Goal: Task Accomplishment & Management: Manage account settings

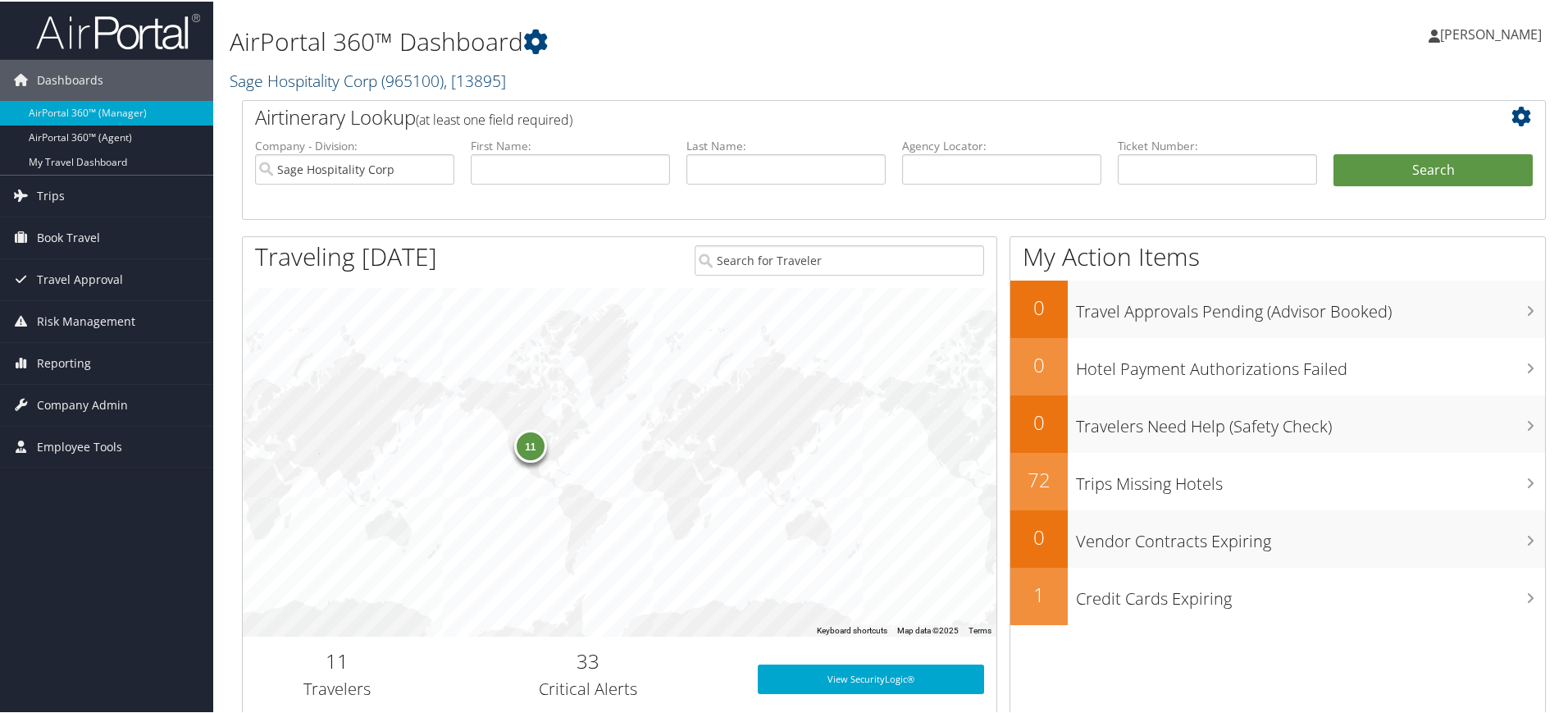
click at [418, 81] on span "( 965100 )" at bounding box center [412, 79] width 62 height 22
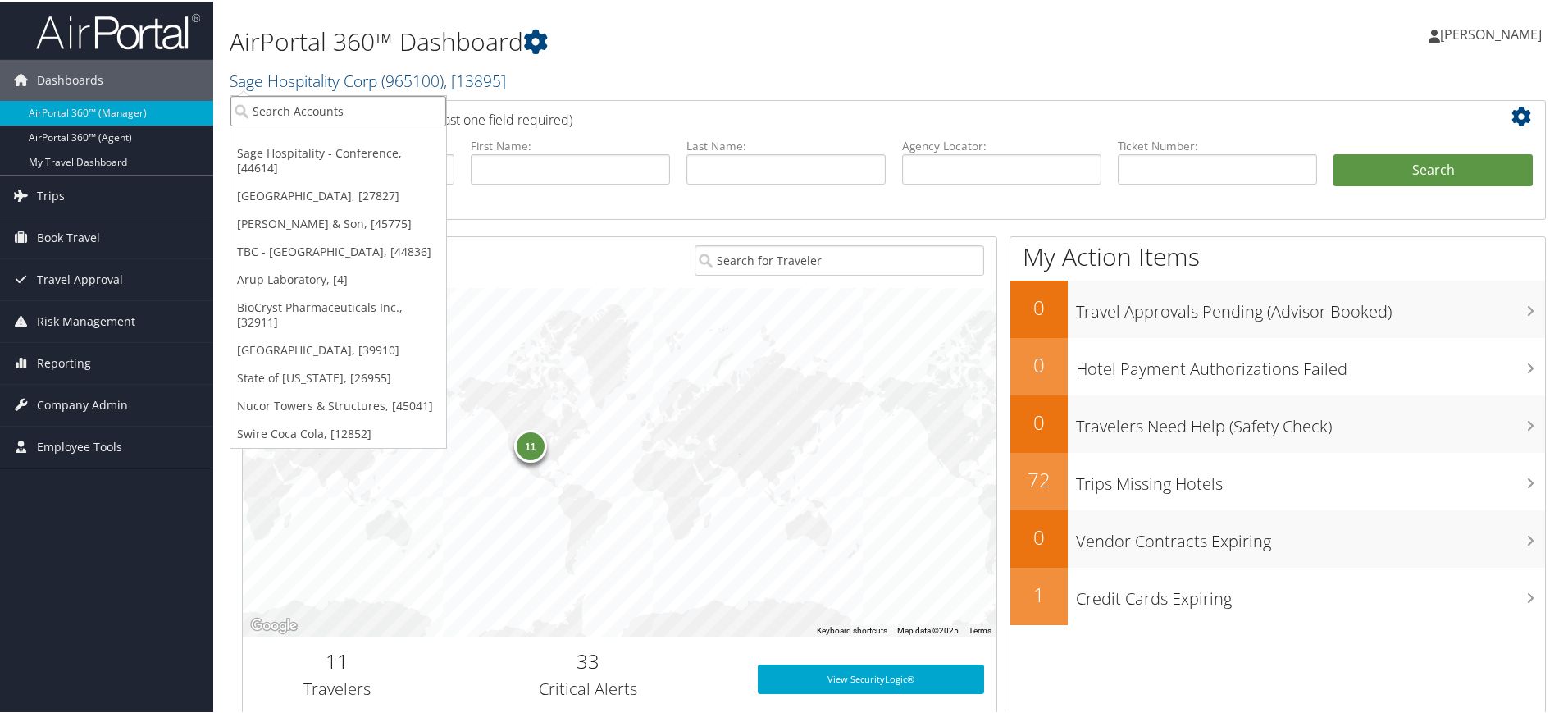
click at [349, 113] on input "search" at bounding box center [338, 109] width 216 height 30
paste input "EASTERN MICHIGAN UNIVERSITY"
type input "EASTERN MICHIGAN UNIVERSITY"
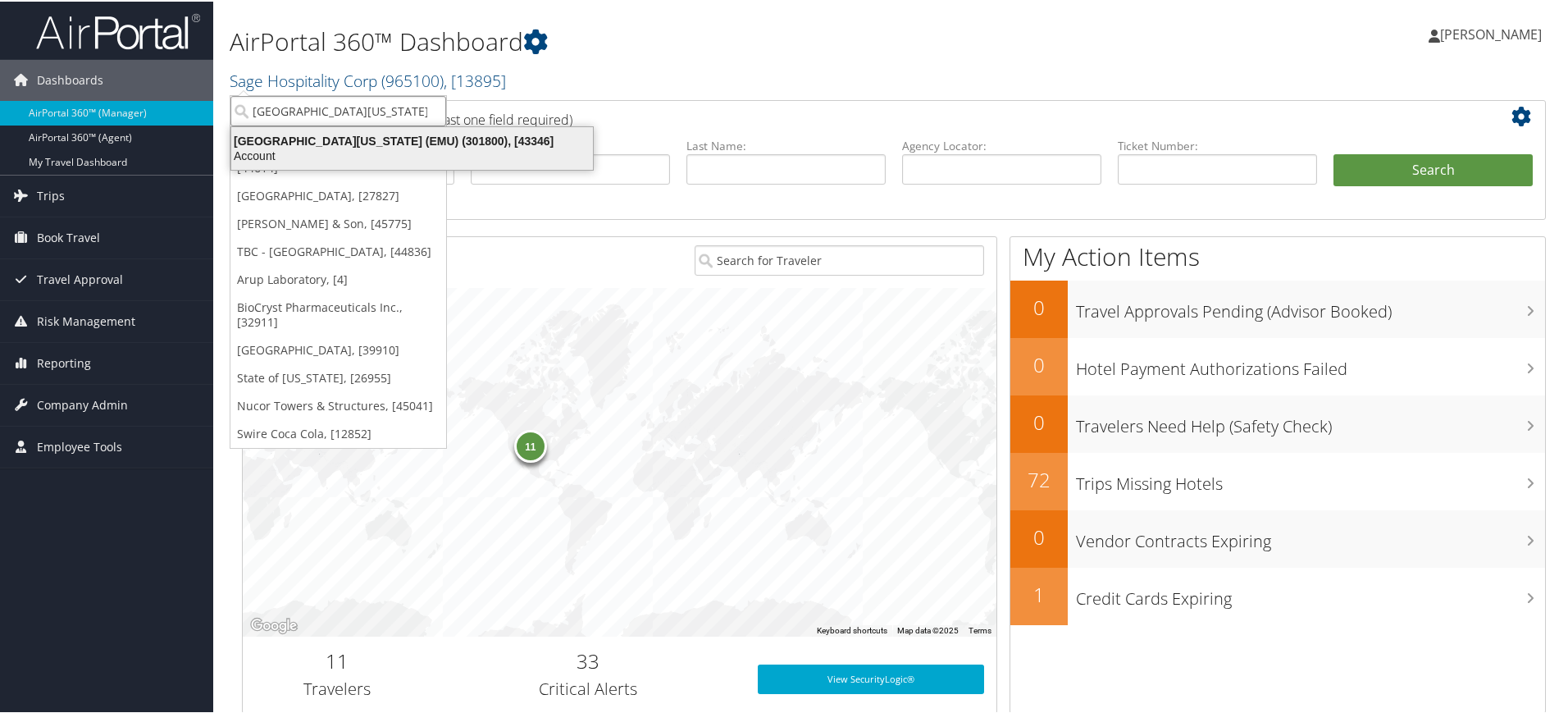
click at [365, 144] on div "Eastern Michigan University (EMU) (301800), [43346]" at bounding box center [411, 139] width 381 height 15
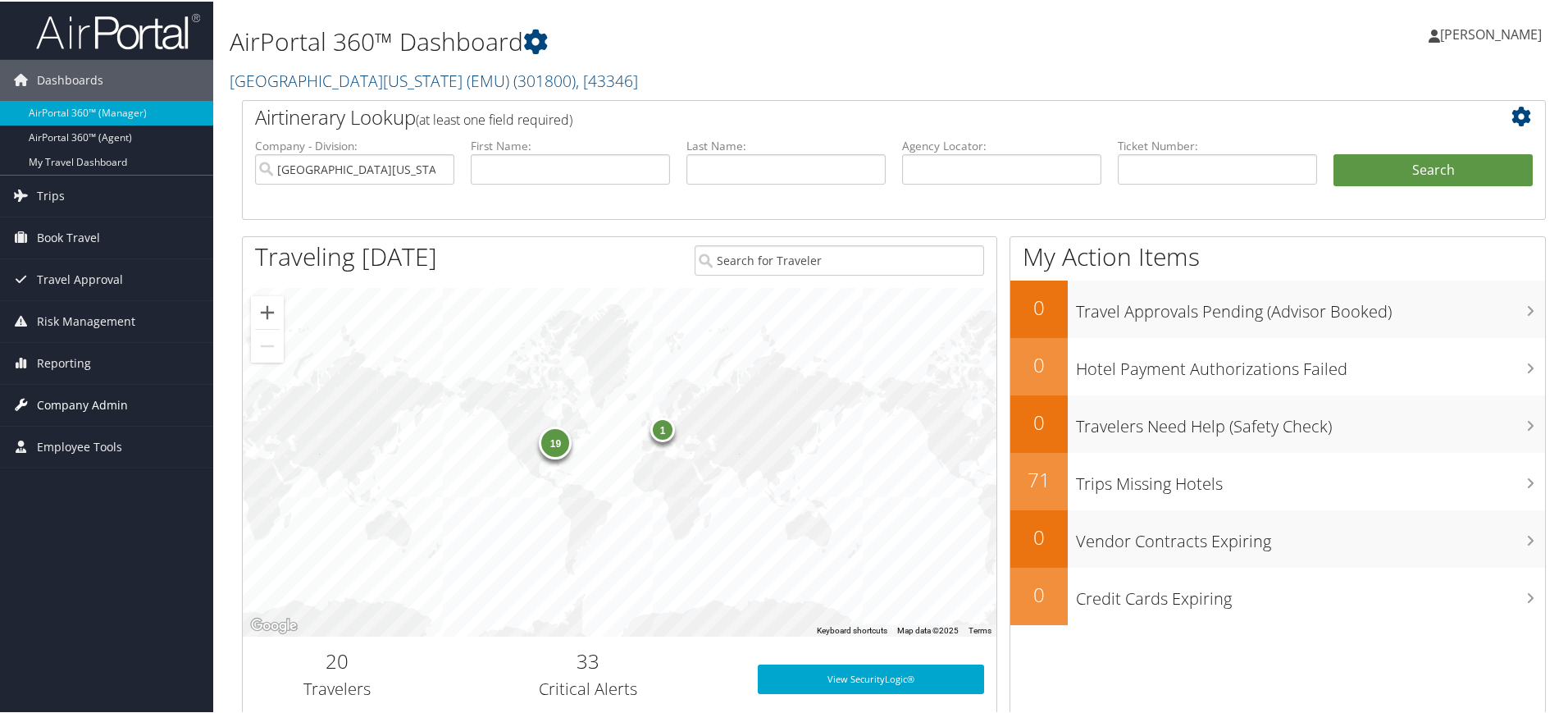
click at [102, 405] on span "Company Admin" at bounding box center [83, 403] width 91 height 41
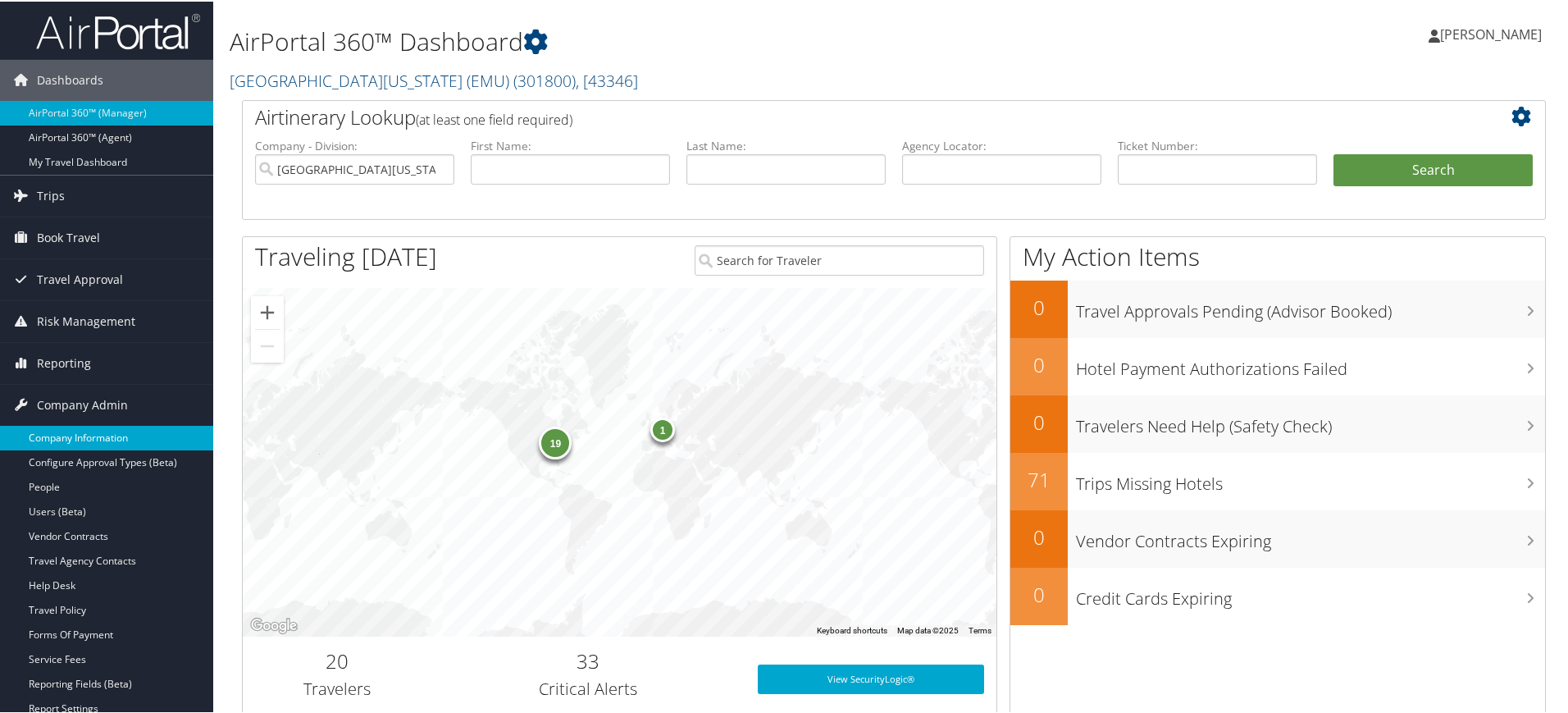
click at [105, 435] on link "Company Information" at bounding box center [107, 436] width 213 height 25
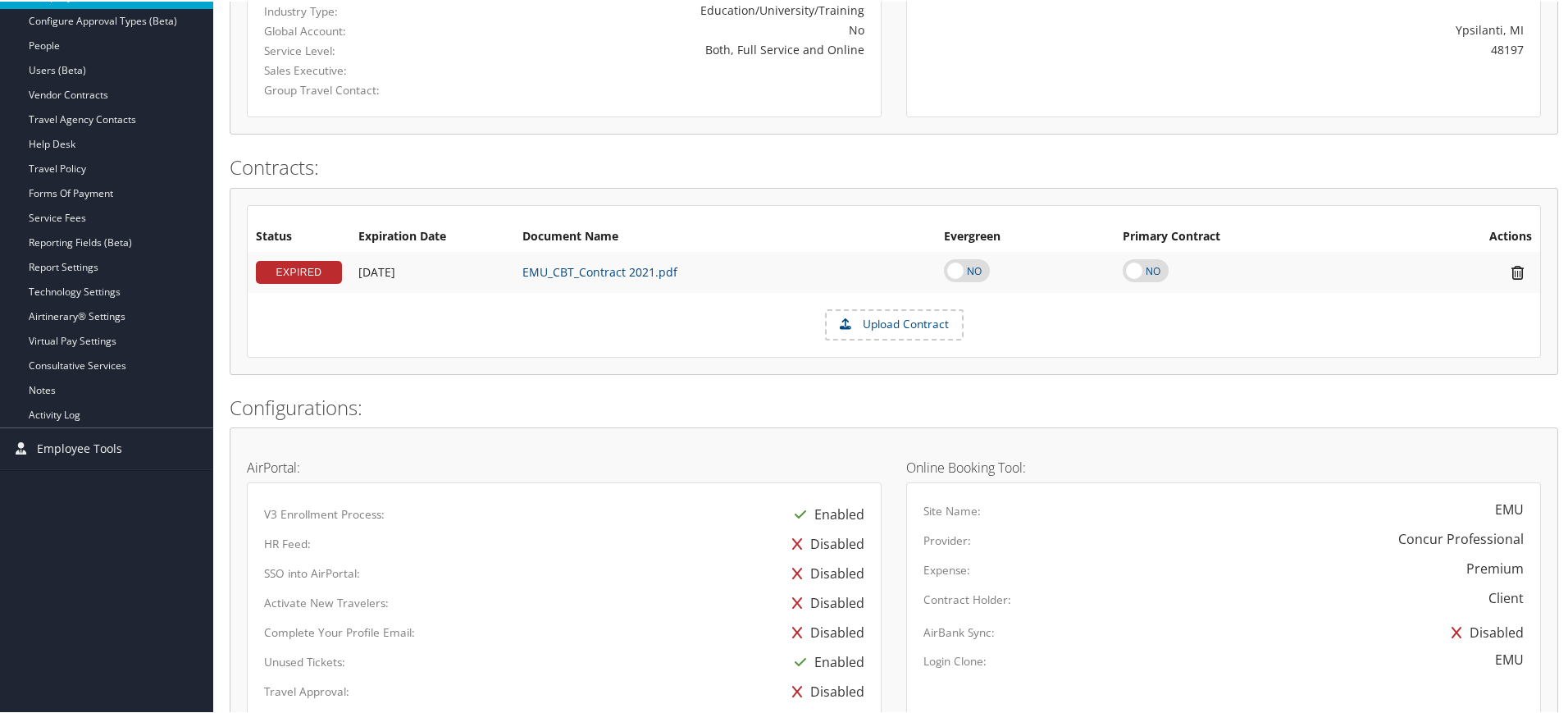
scroll to position [298, 0]
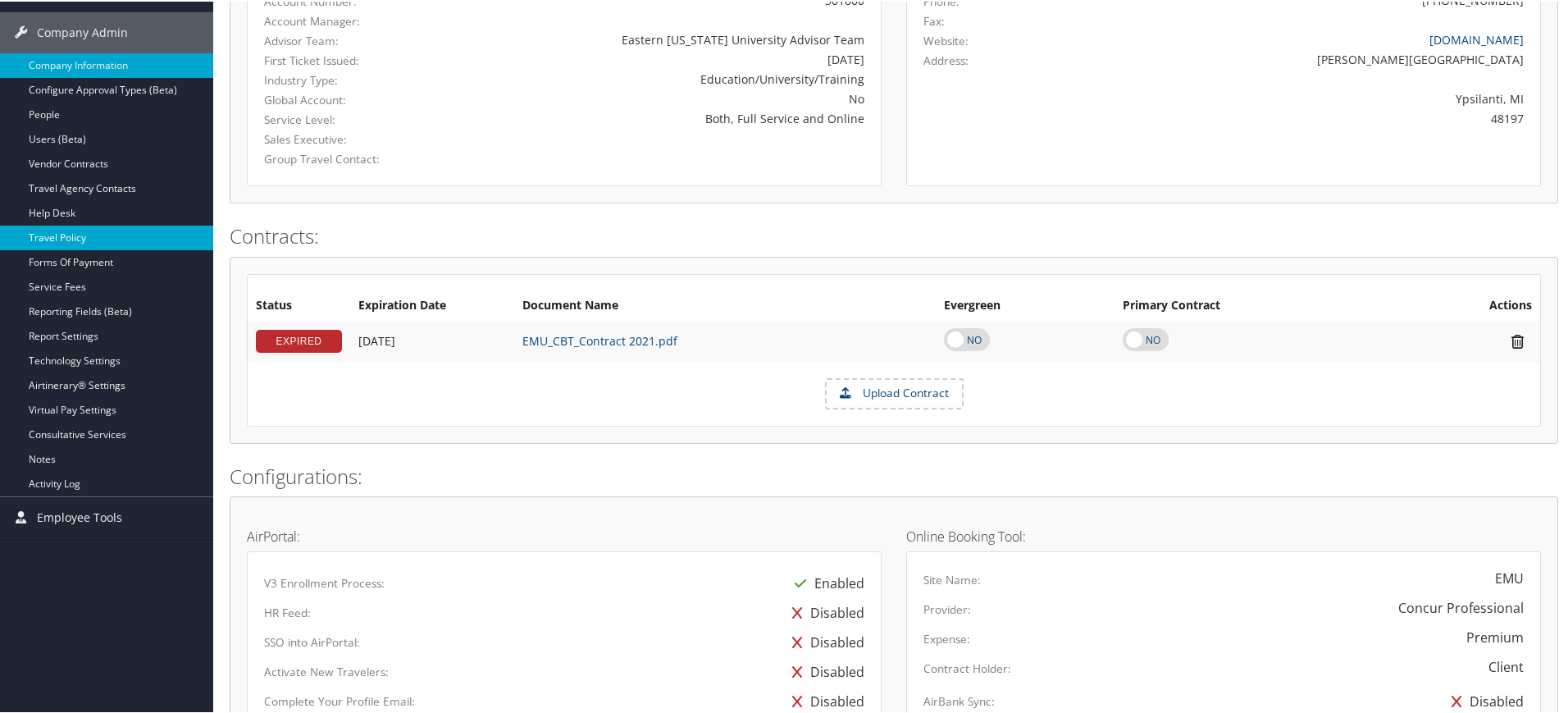
click at [103, 230] on link "Travel Policy" at bounding box center [107, 236] width 213 height 25
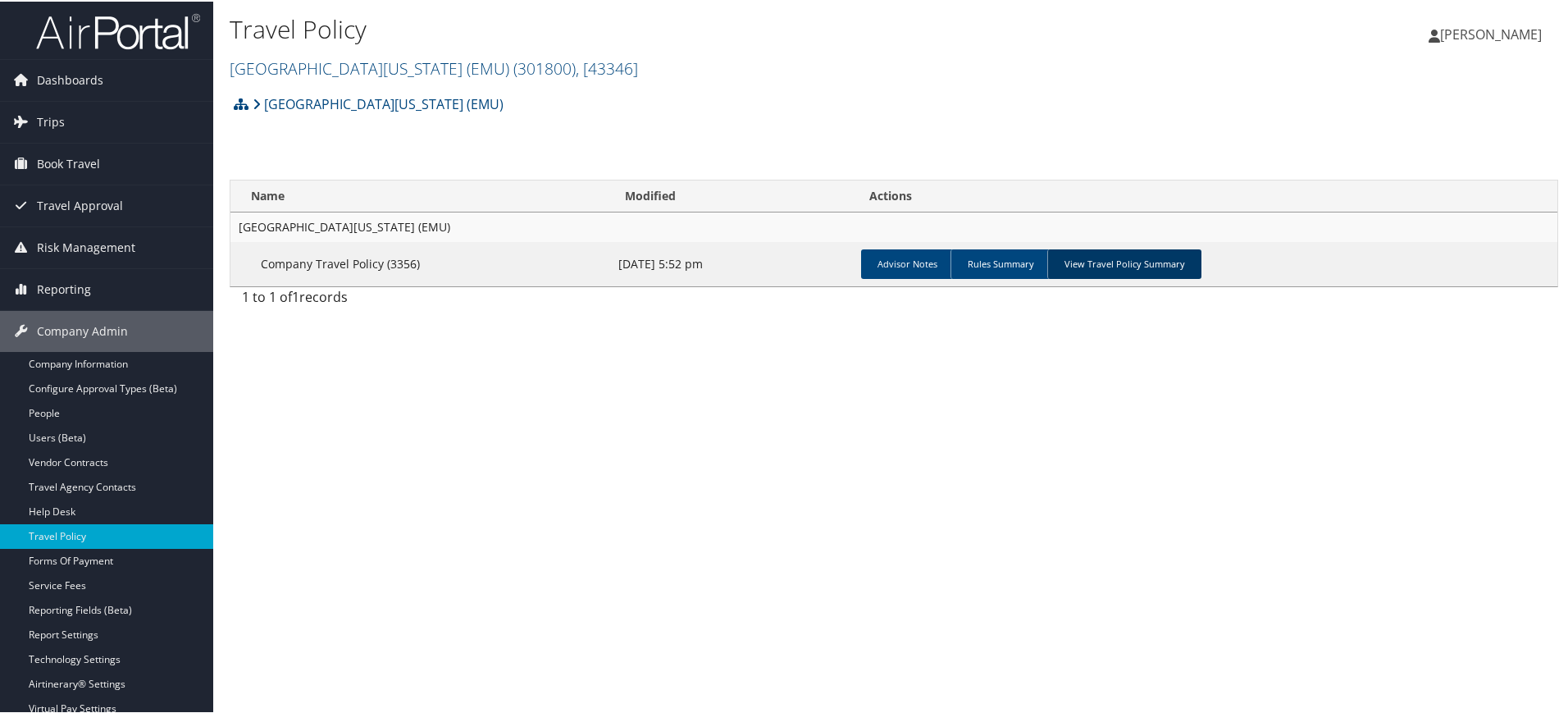
click at [1076, 258] on link "View Travel Policy Summary" at bounding box center [1124, 262] width 154 height 29
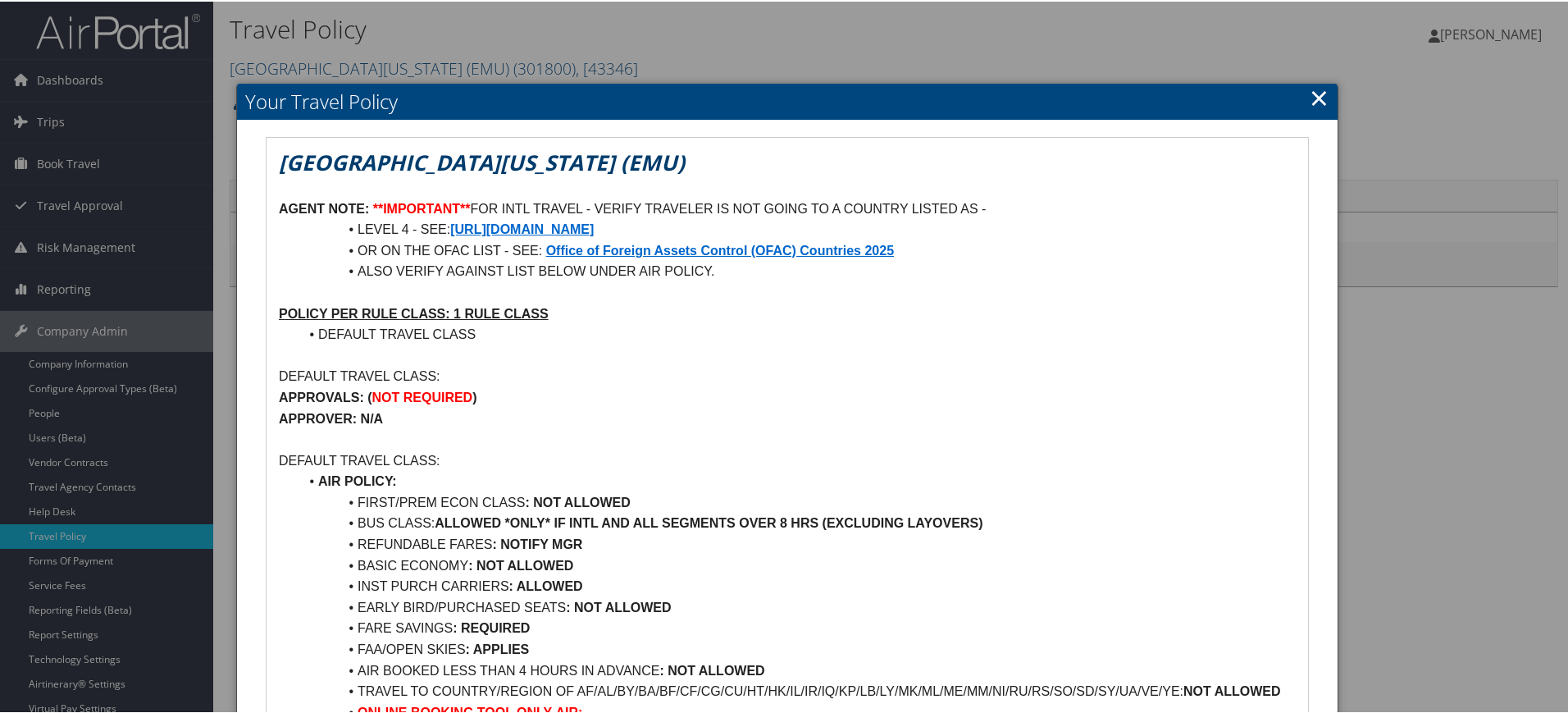
click at [594, 227] on strong "https://travel.state.gov/content/travel/en/traveladvisories/traveladvisories.ht…" at bounding box center [522, 227] width 144 height 14
click at [813, 246] on strong "Office of Foreign Assets Control (OFAC) Countries 2025" at bounding box center [720, 249] width 348 height 14
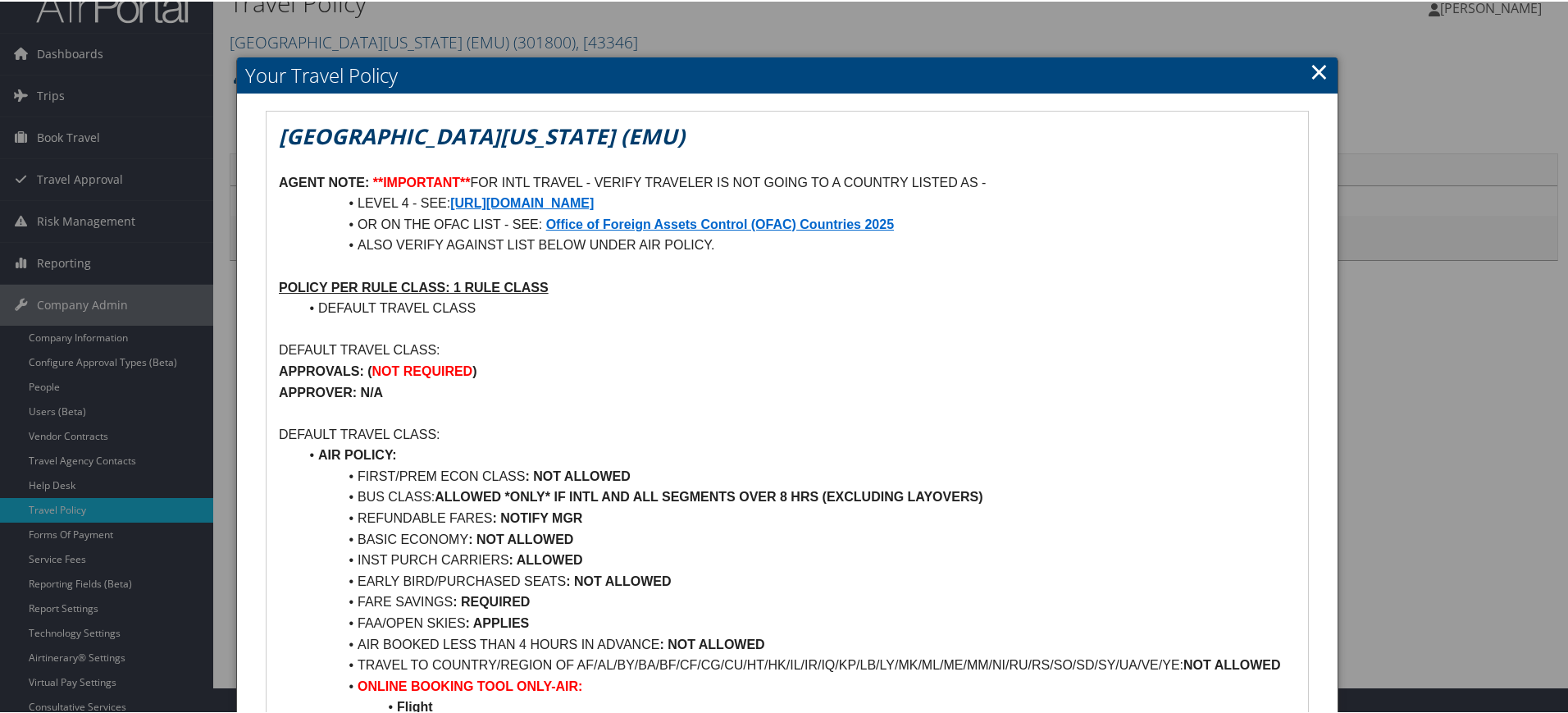
scroll to position [4, 0]
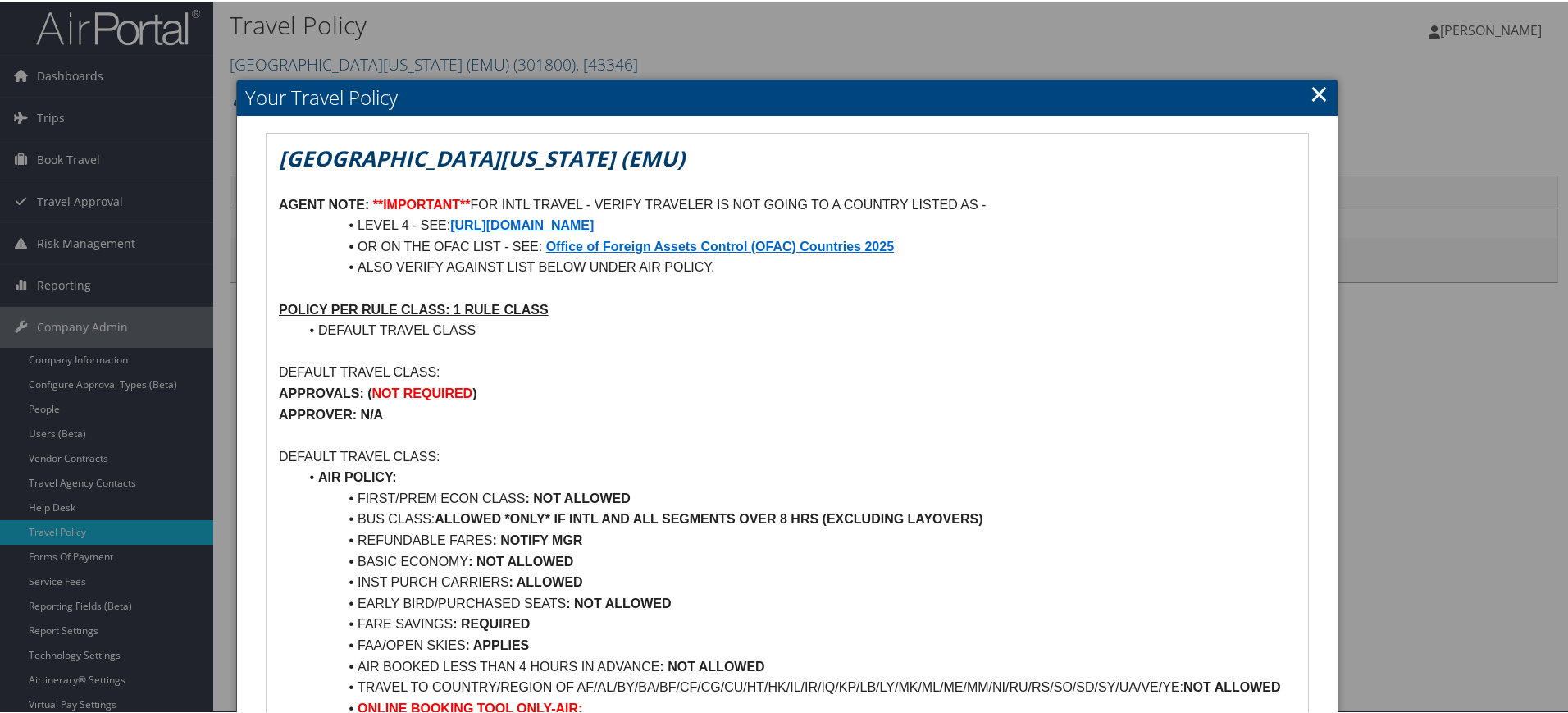
click at [1314, 91] on link "×" at bounding box center [1319, 91] width 19 height 33
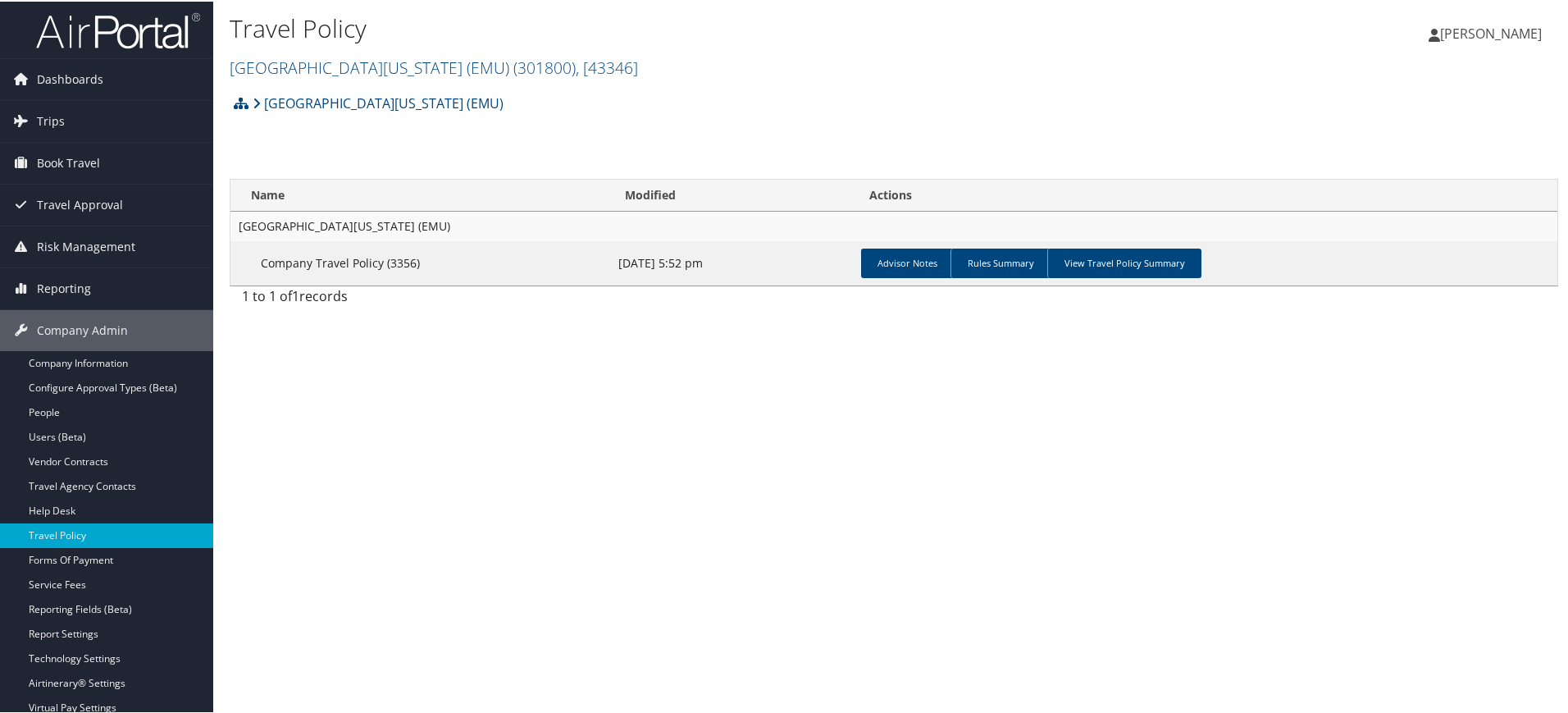
scroll to position [0, 0]
click at [1072, 253] on link "View Travel Policy Summary" at bounding box center [1124, 262] width 154 height 29
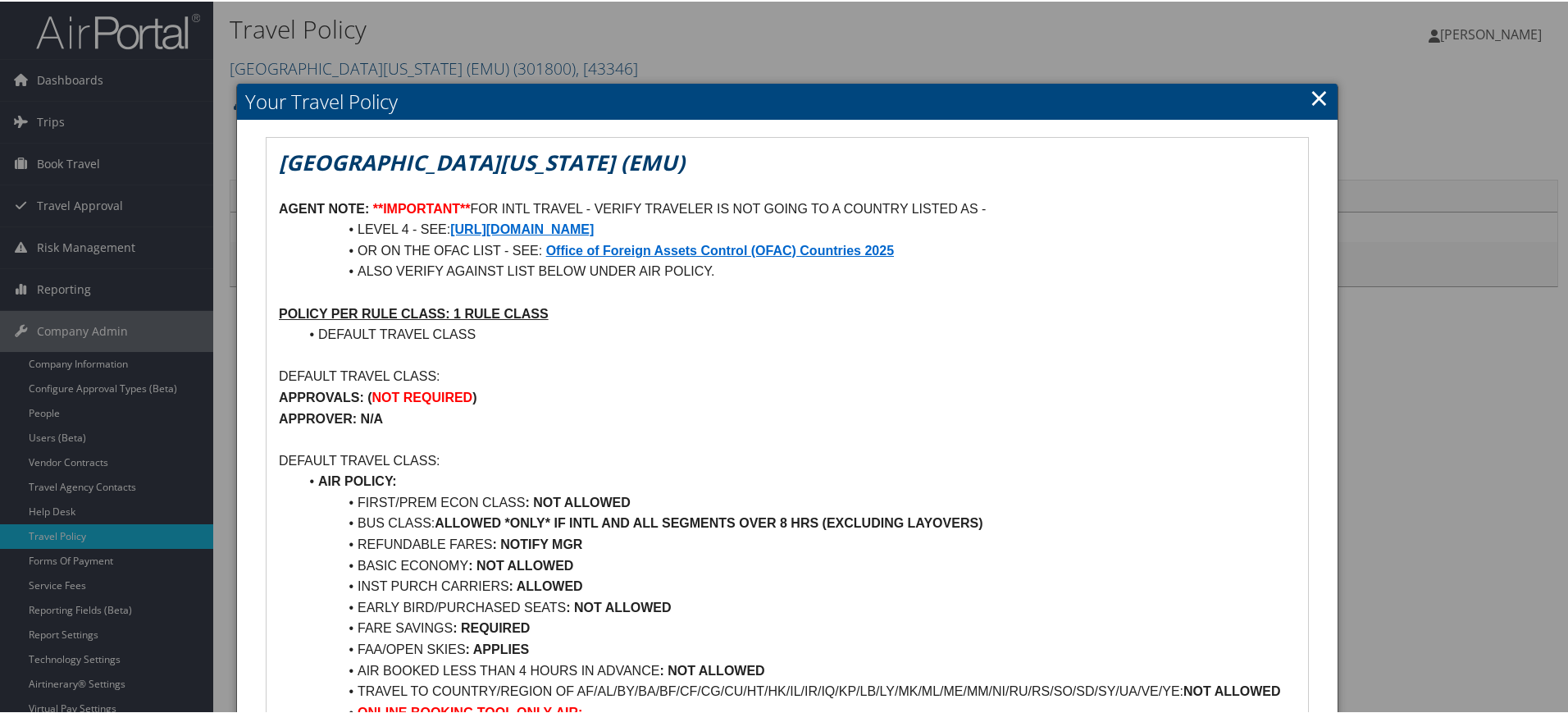
click at [1317, 94] on link "×" at bounding box center [1319, 96] width 19 height 33
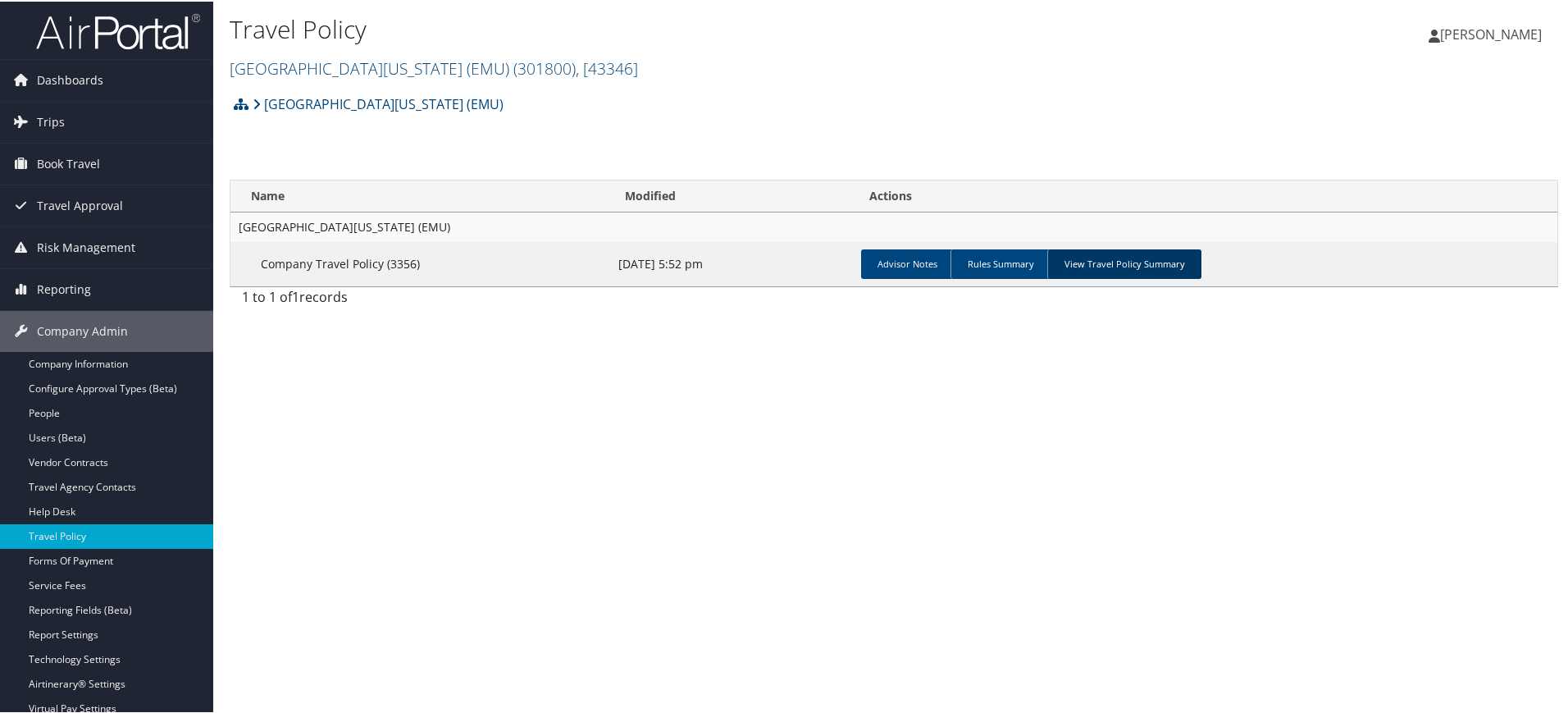
click at [1124, 262] on link "View Travel Policy Summary" at bounding box center [1124, 262] width 154 height 29
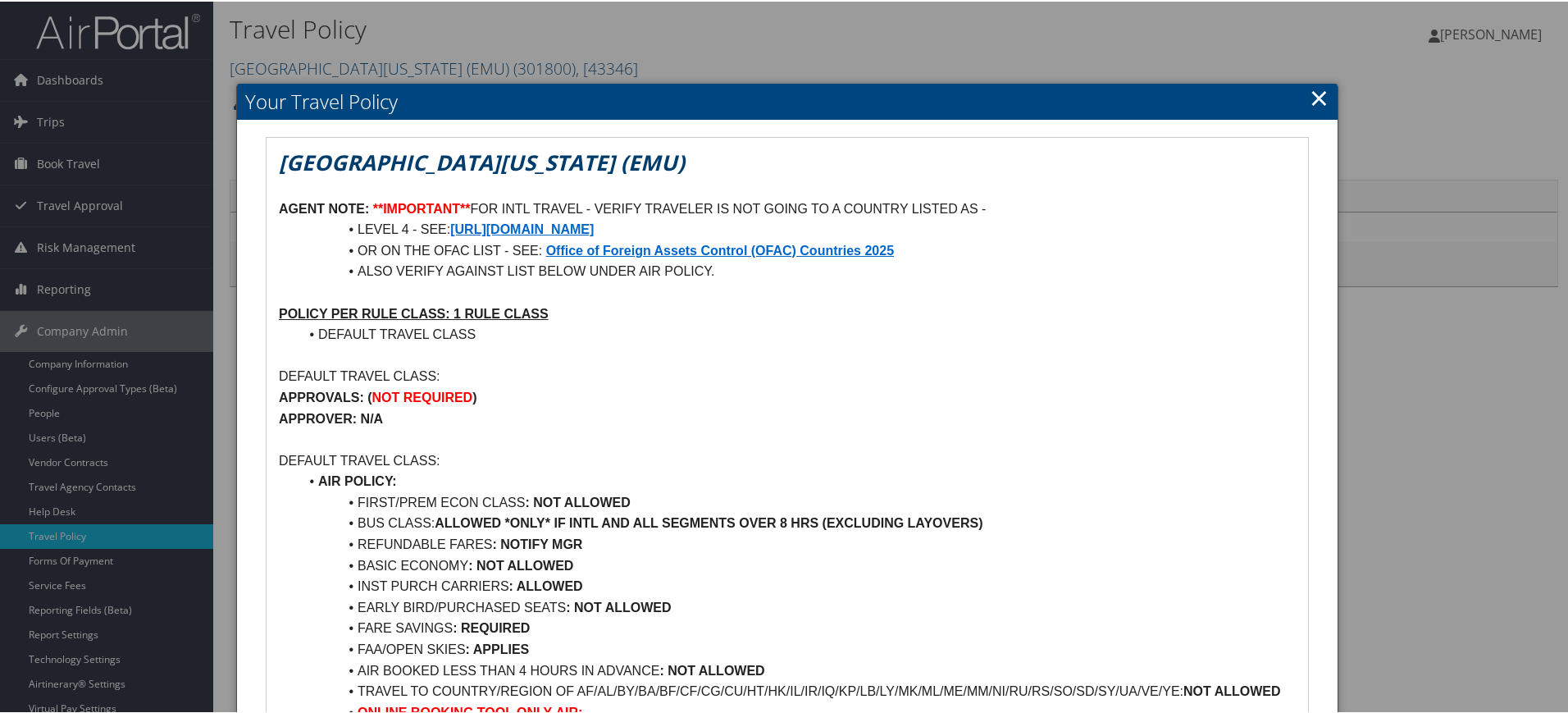
click at [1313, 103] on link "×" at bounding box center [1319, 96] width 19 height 33
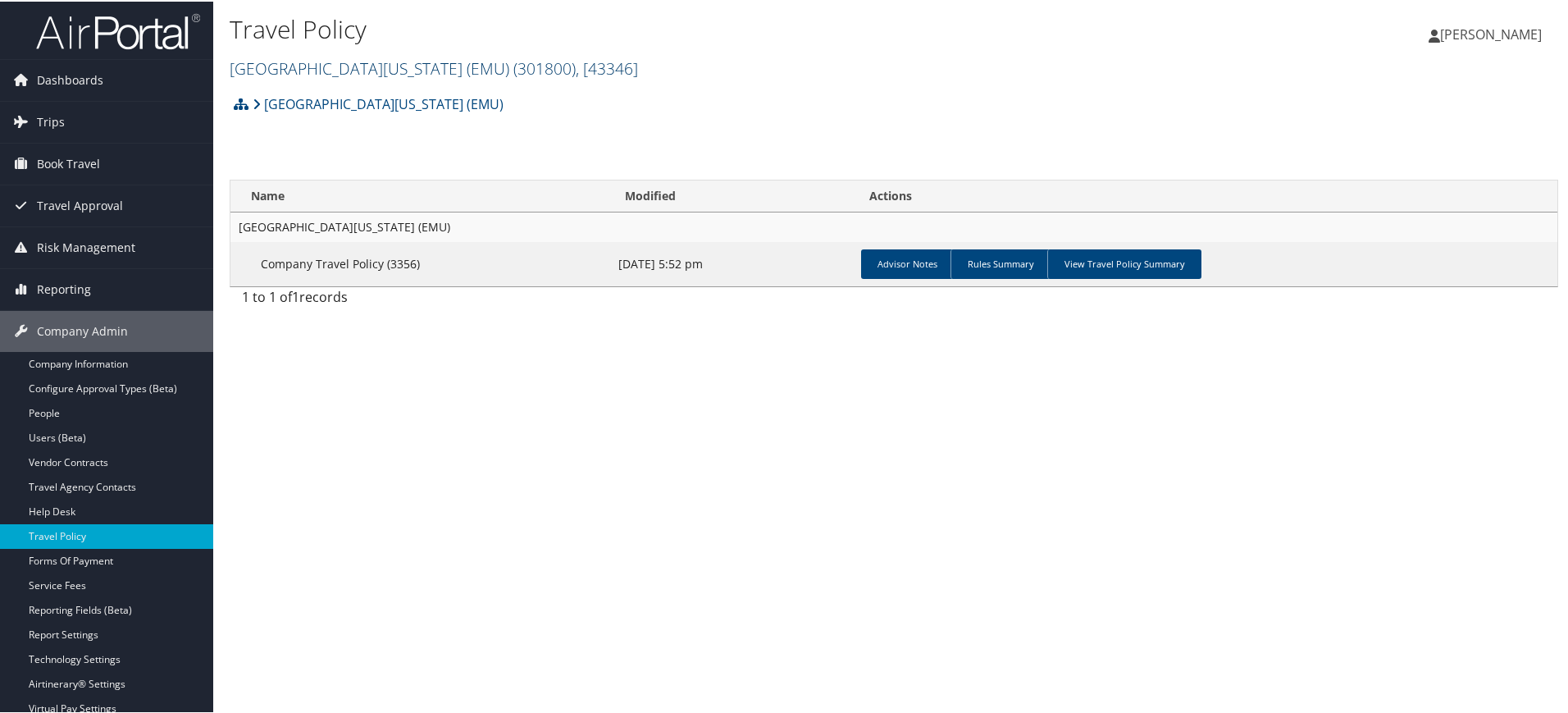
click at [575, 66] on span ", [ 43346 ]" at bounding box center [606, 67] width 62 height 22
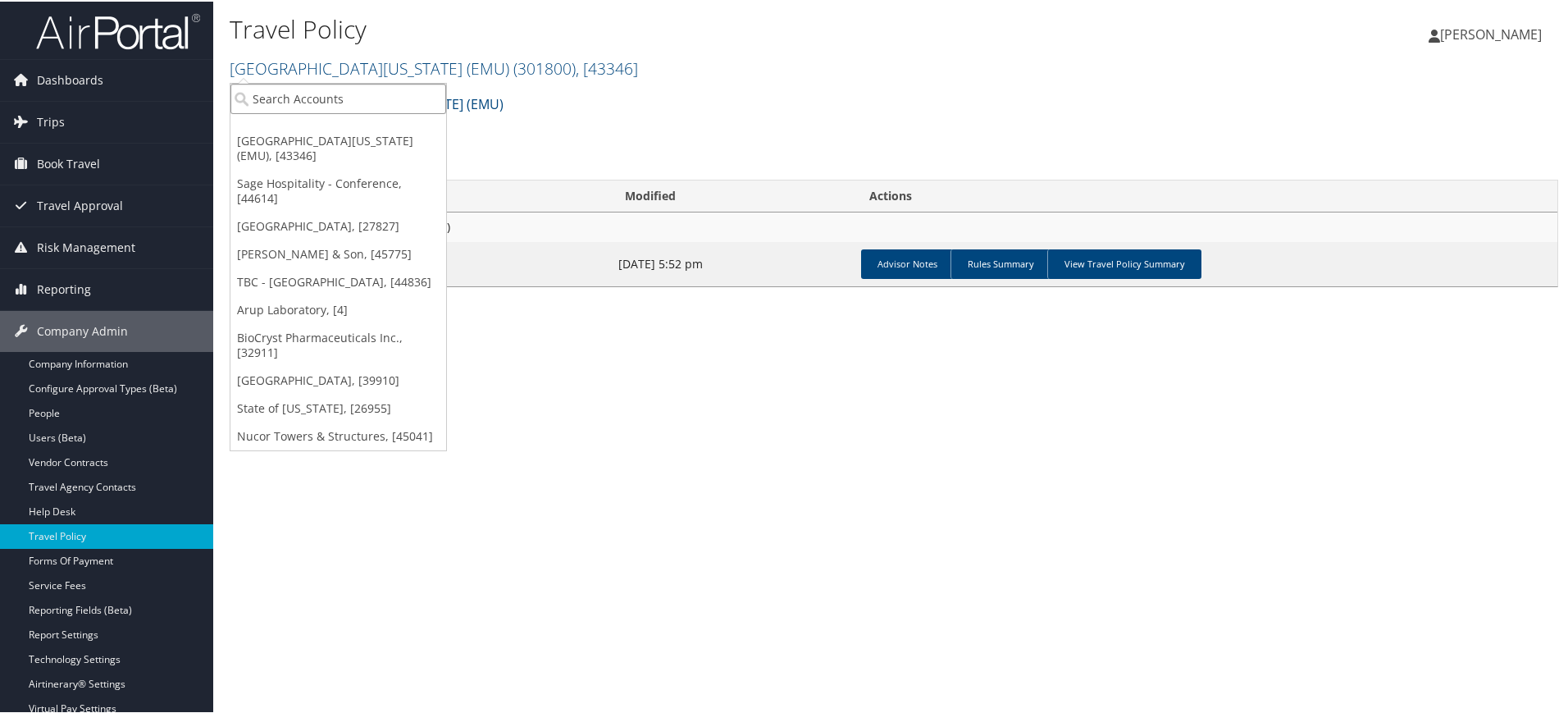
click at [379, 103] on input "search" at bounding box center [338, 97] width 216 height 30
paste input "IUC - [GEOGRAPHIC_DATA]"
type input "IUC - [GEOGRAPHIC_DATA]"
click at [284, 95] on input "IUC - [GEOGRAPHIC_DATA]" at bounding box center [338, 97] width 216 height 30
paste input "IUC - [GEOGRAPHIC_DATA]"
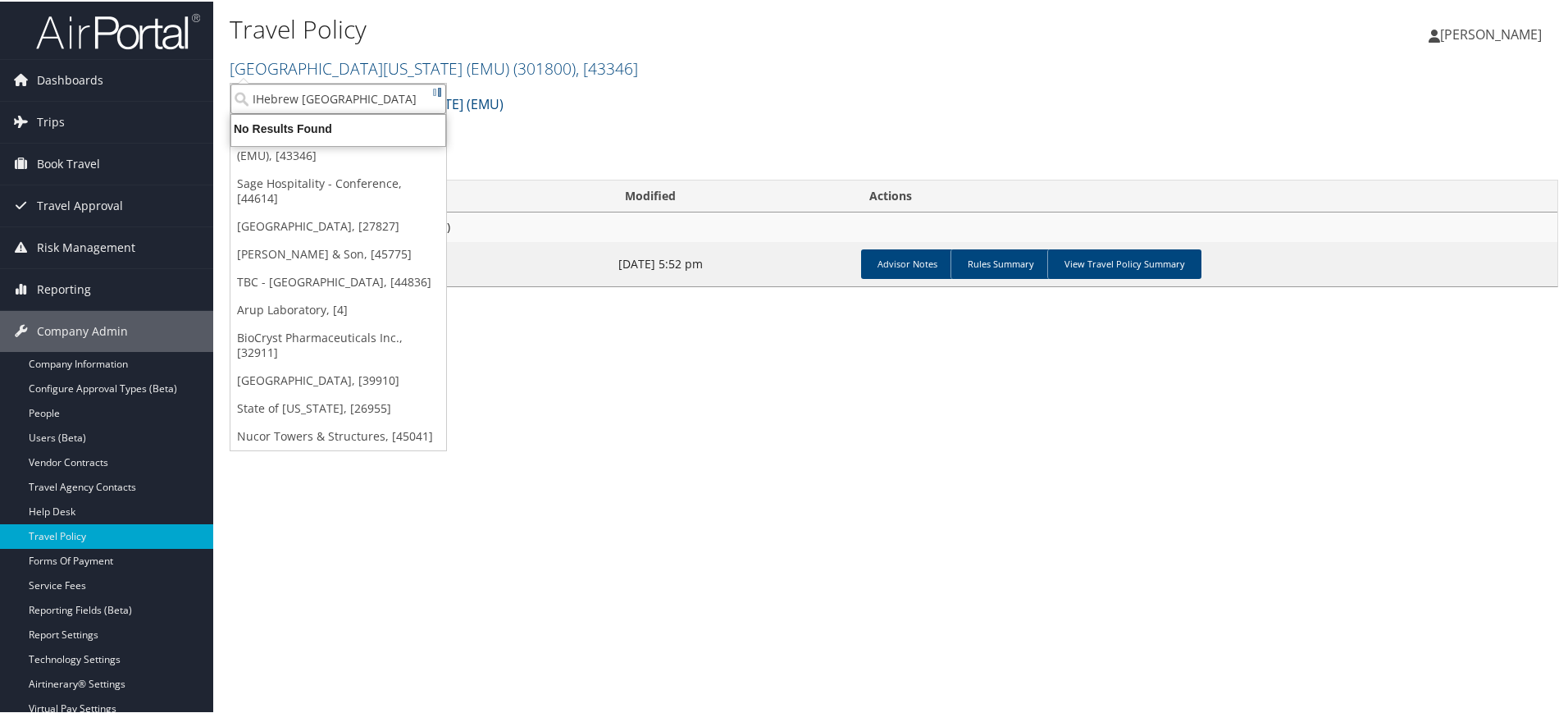
type input "[GEOGRAPHIC_DATA]"
click at [341, 136] on div "Account" at bounding box center [370, 141] width 299 height 15
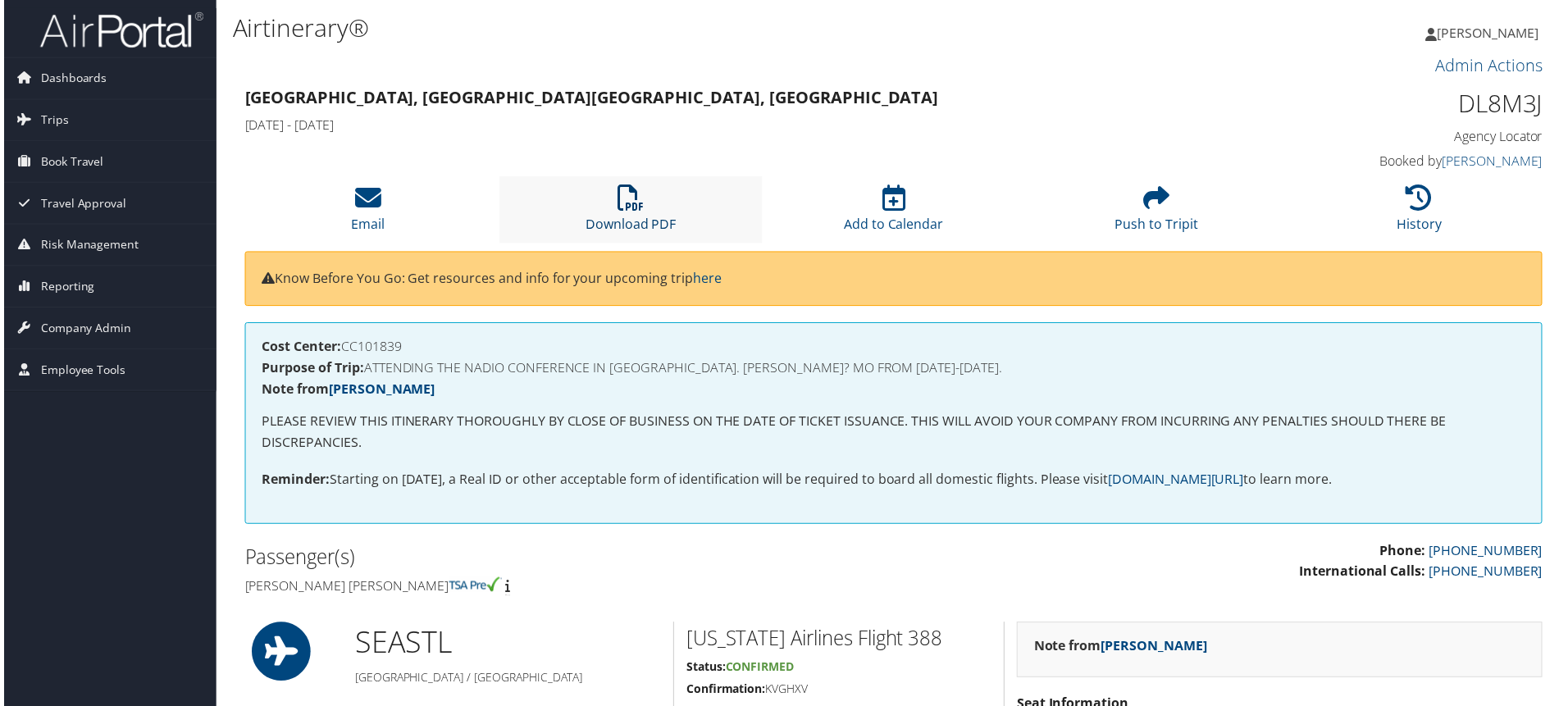
click at [637, 207] on icon at bounding box center [630, 199] width 27 height 27
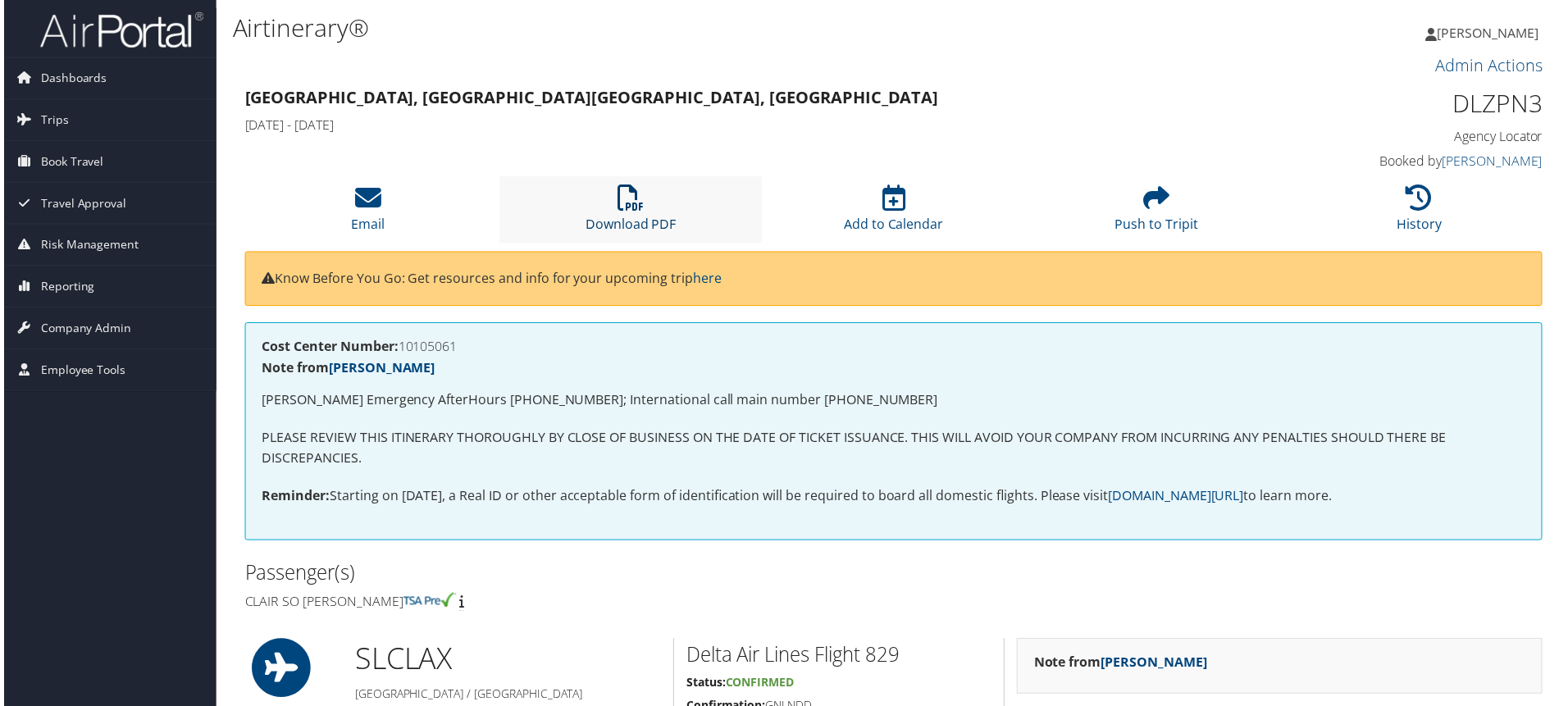
click at [633, 208] on icon at bounding box center [630, 199] width 27 height 27
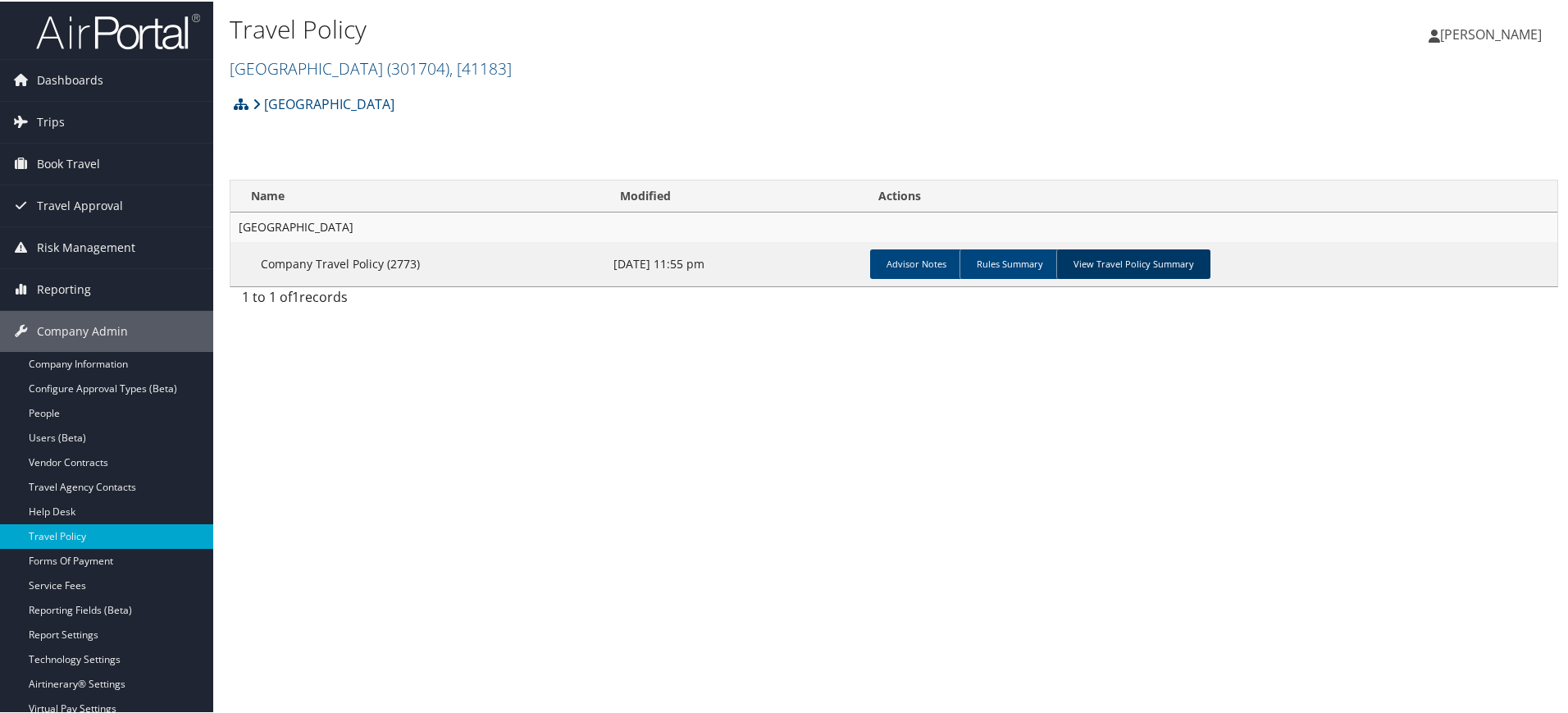
click at [1109, 266] on link "View Travel Policy Summary" at bounding box center [1134, 262] width 154 height 29
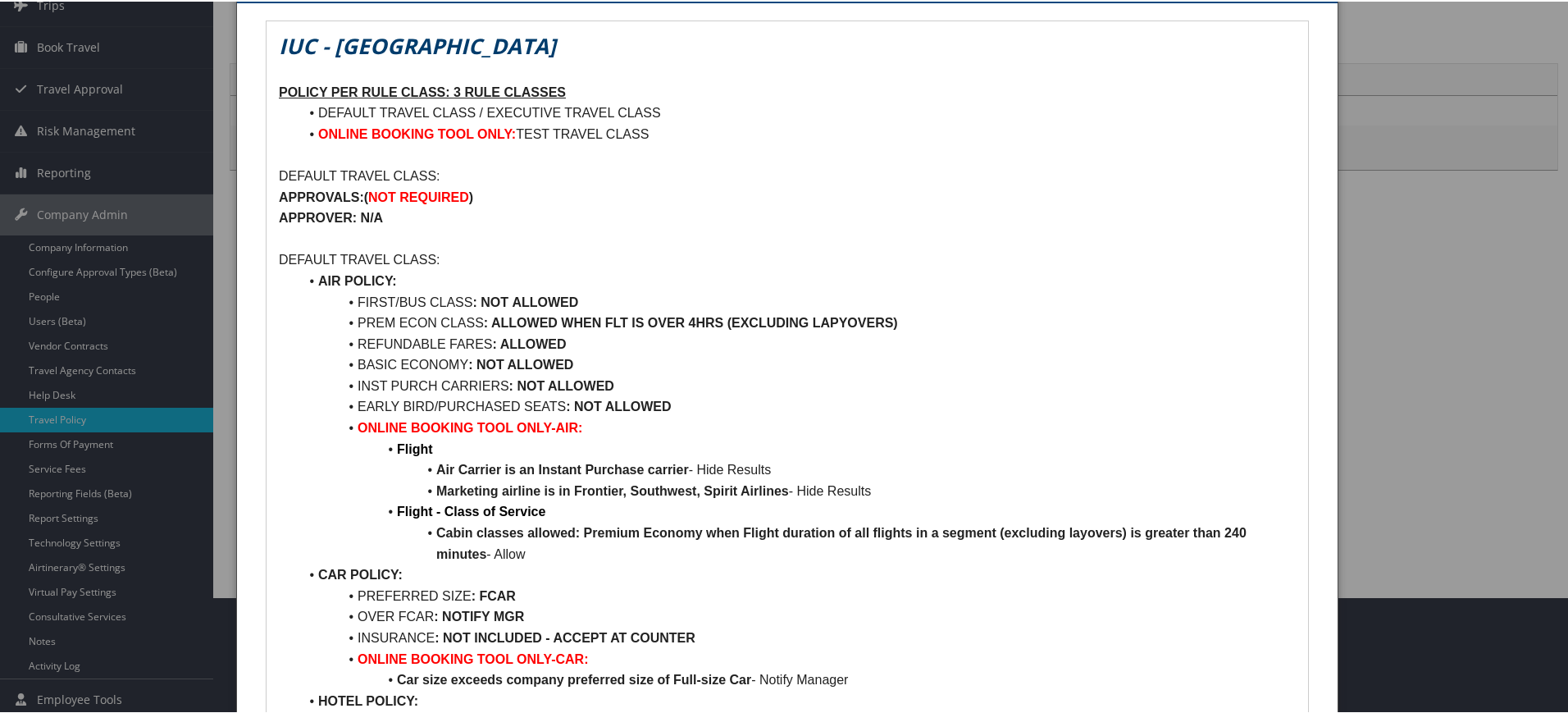
scroll to position [123, 0]
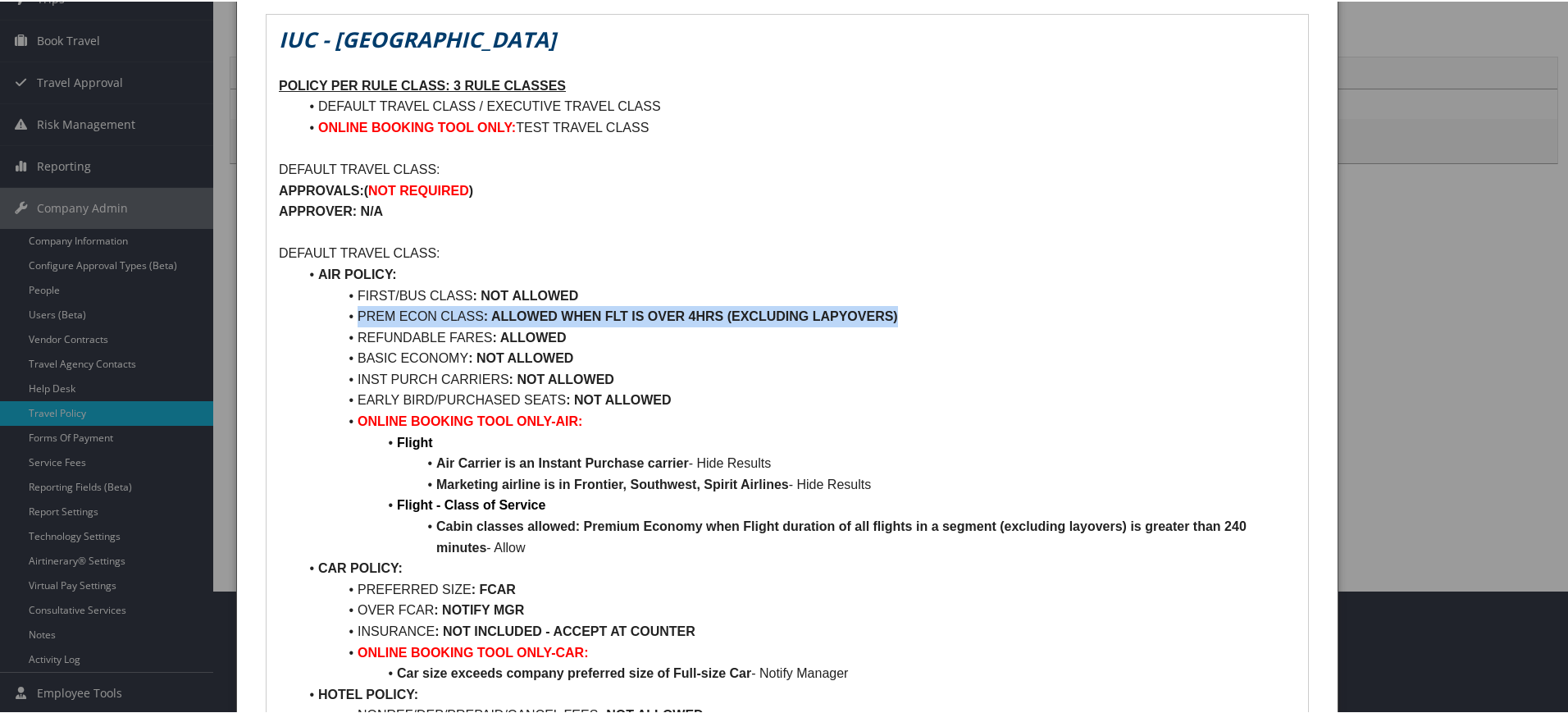
drag, startPoint x: 938, startPoint y: 312, endPoint x: 358, endPoint y: 305, distance: 580.0
click at [358, 305] on li "PREM ECON CLASS : ALLOWED WHEN FLT IS OVER 4HRS (EXCLUDING LAPYOVERS)" at bounding box center [796, 315] width 997 height 21
copy li "PREM ECON CLASS : ALLOWED WHEN FLT IS OVER 4HRS (EXCLUDING LAPYOVERS)"
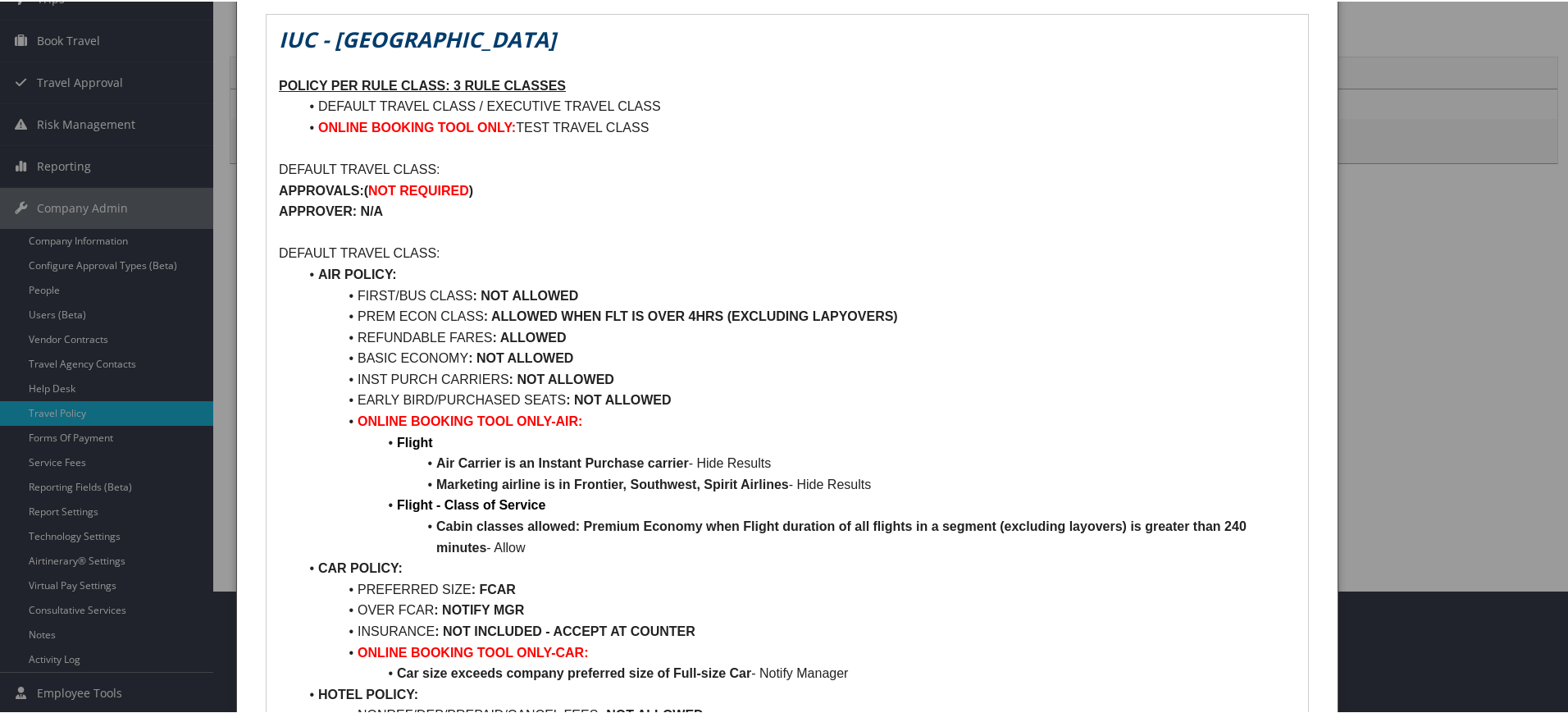
click at [1449, 189] on div at bounding box center [787, 356] width 1574 height 713
